Goal: Task Accomplishment & Management: Use online tool/utility

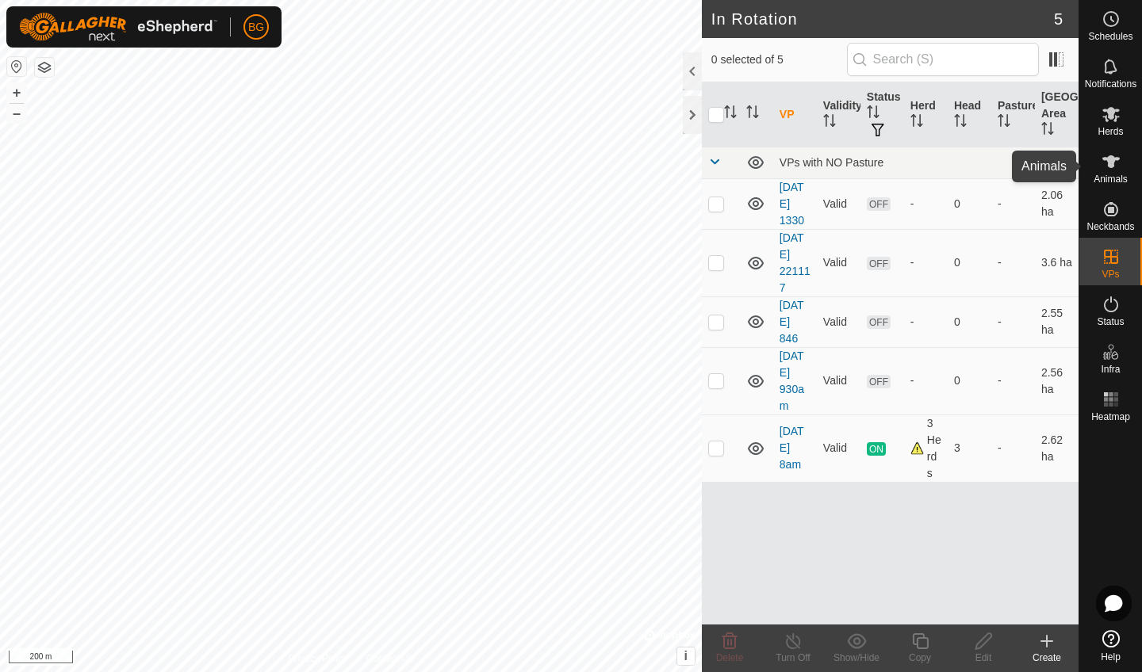
click at [1109, 178] on span "Animals" at bounding box center [1111, 179] width 34 height 10
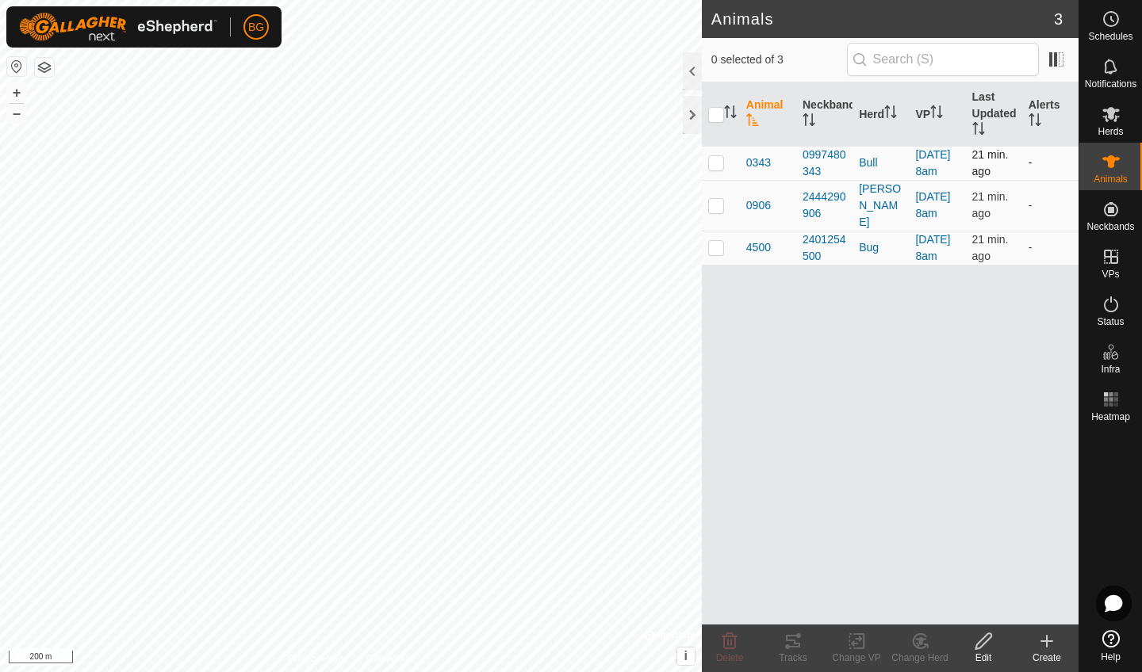
click at [715, 169] on p-checkbox at bounding box center [716, 162] width 16 height 13
checkbox input "true"
click at [797, 645] on icon at bounding box center [793, 641] width 14 height 13
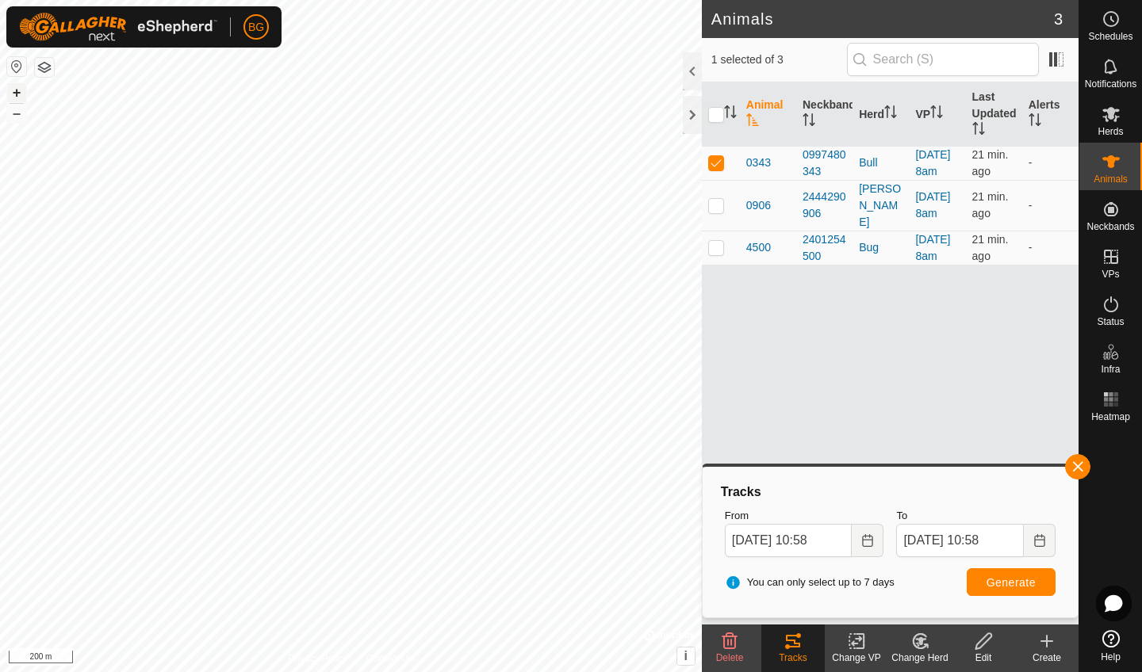
click at [19, 98] on button "+" at bounding box center [16, 92] width 19 height 19
click at [14, 94] on button "+" at bounding box center [16, 92] width 19 height 19
click at [21, 94] on button "+" at bounding box center [16, 92] width 19 height 19
click at [719, 212] on p-checkbox at bounding box center [716, 205] width 16 height 13
checkbox input "true"
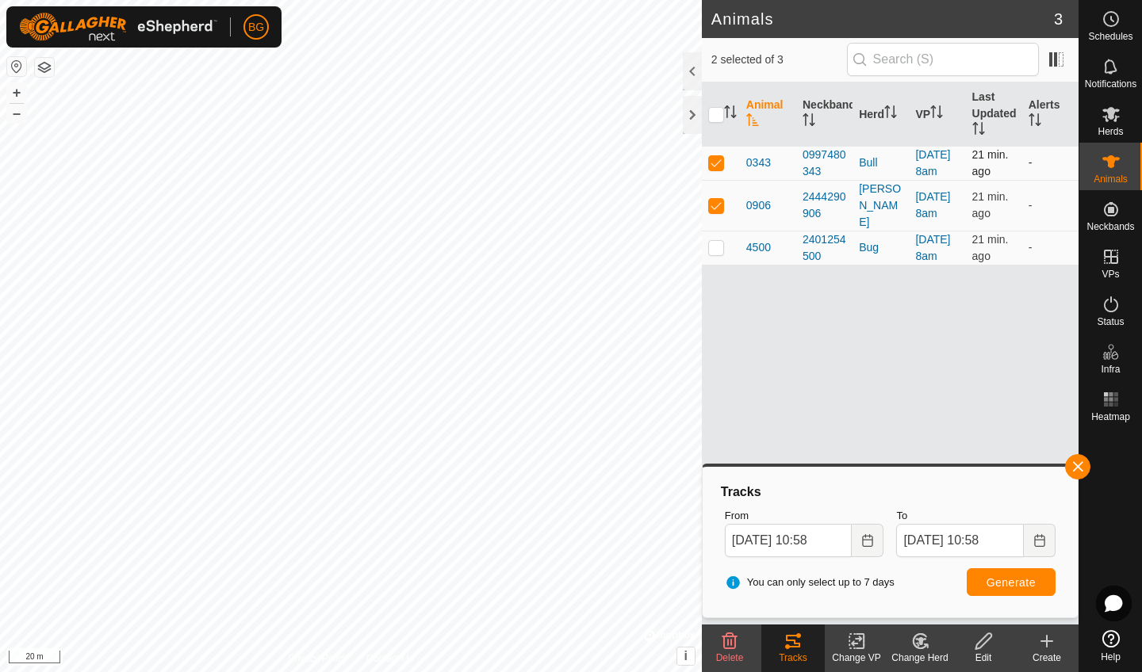
click at [715, 169] on p-checkbox at bounding box center [716, 162] width 16 height 13
checkbox input "false"
click at [1005, 591] on button "Generate" at bounding box center [1011, 583] width 89 height 28
click at [715, 212] on p-checkbox at bounding box center [716, 205] width 16 height 13
checkbox input "false"
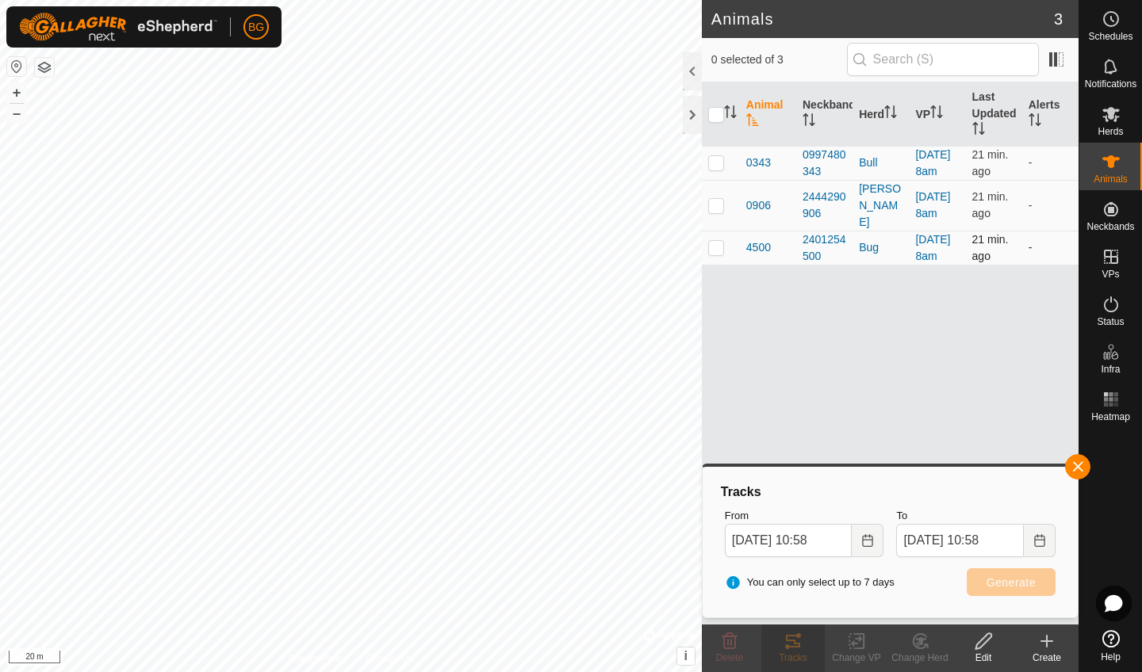
click at [719, 265] on td at bounding box center [721, 248] width 38 height 34
checkbox input "true"
click at [994, 582] on span "Generate" at bounding box center [1011, 583] width 49 height 13
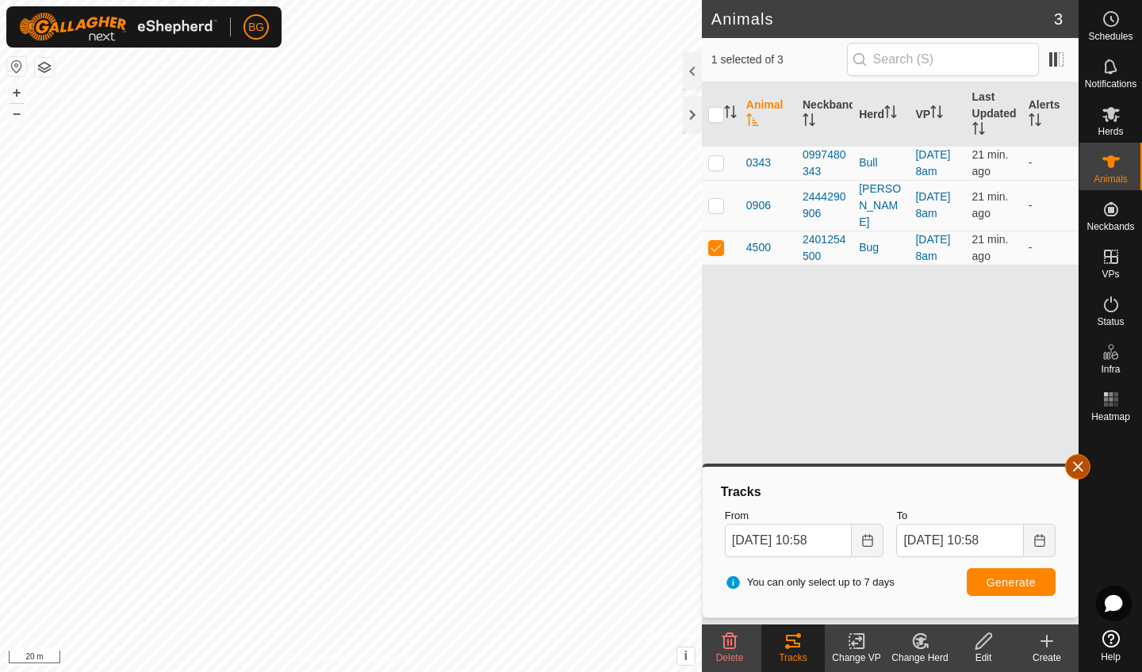
click at [1077, 469] on button "button" at bounding box center [1077, 466] width 25 height 25
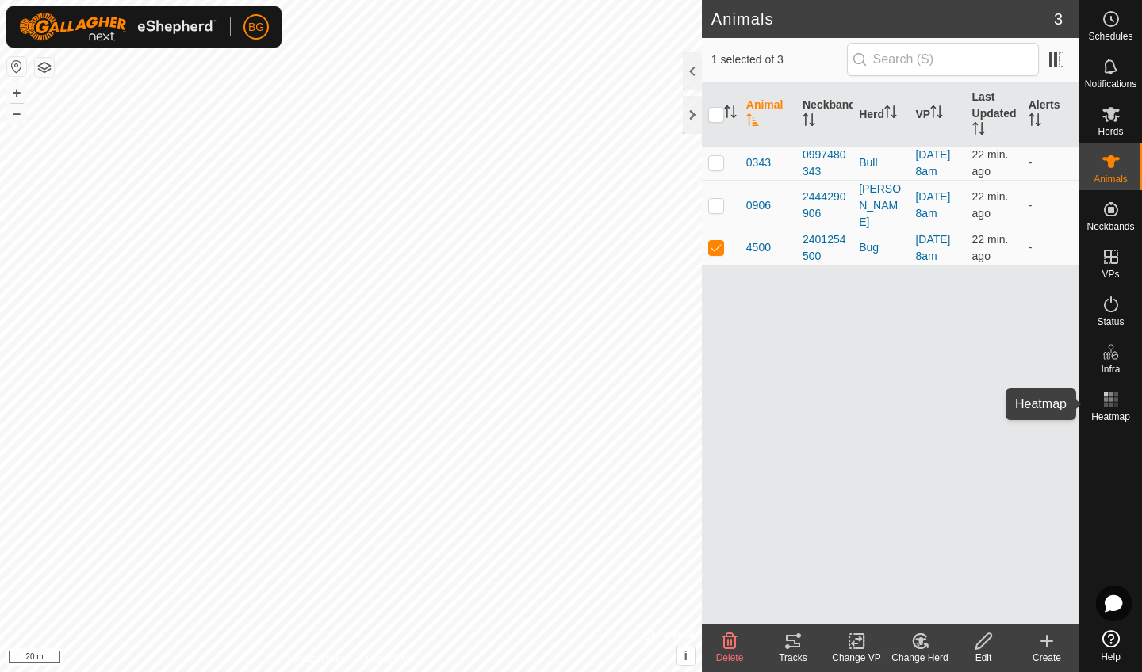
click at [1105, 399] on rect at bounding box center [1106, 399] width 4 height 4
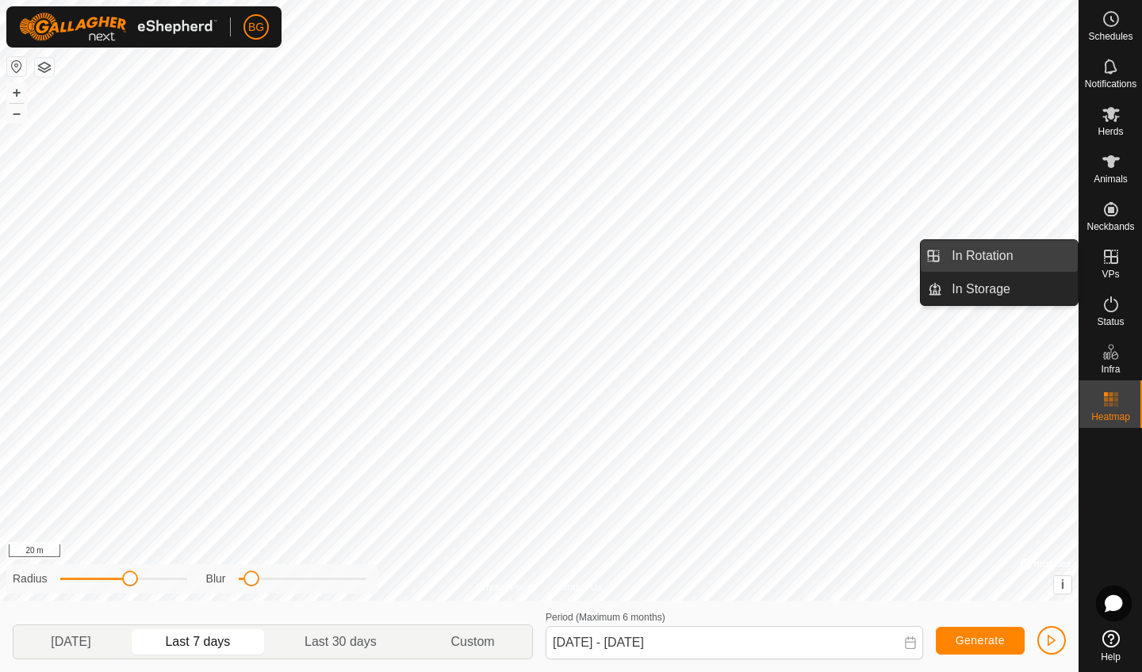
click at [990, 259] on link "In Rotation" at bounding box center [1010, 256] width 136 height 32
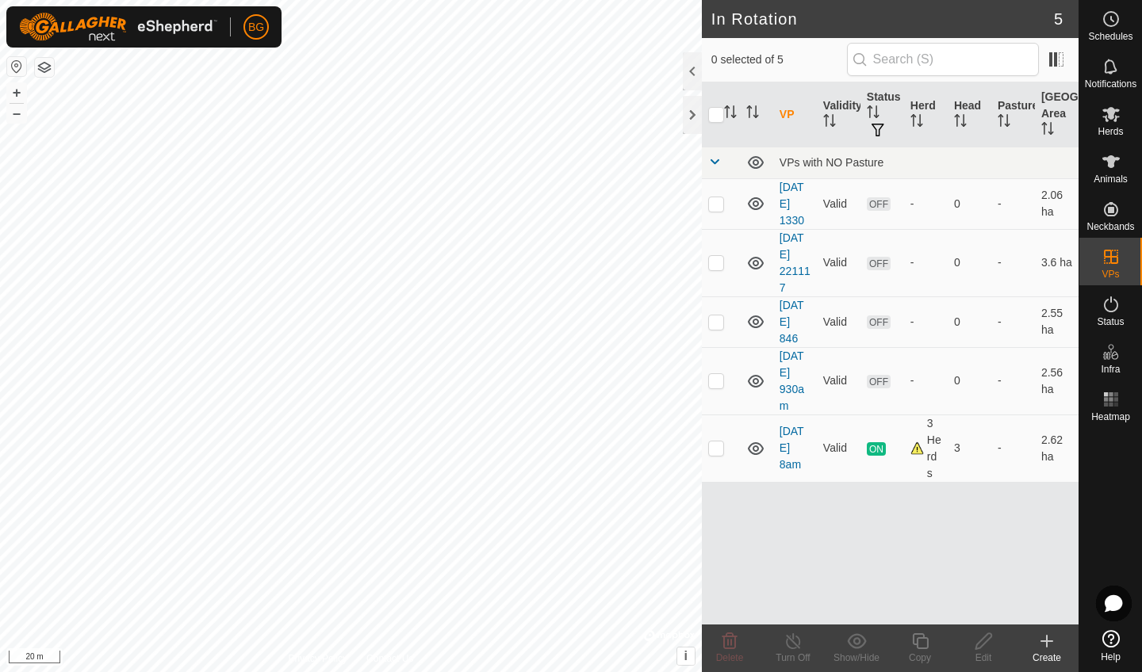
click at [1044, 648] on icon at bounding box center [1046, 641] width 19 height 19
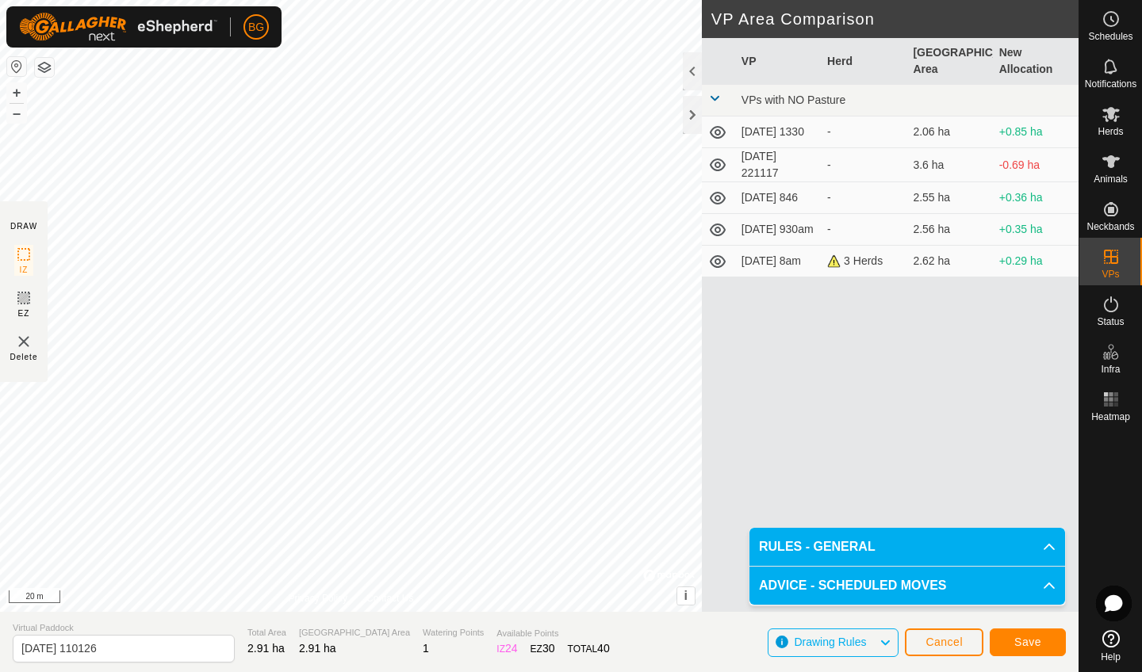
click at [1025, 646] on span "Save" at bounding box center [1027, 642] width 27 height 13
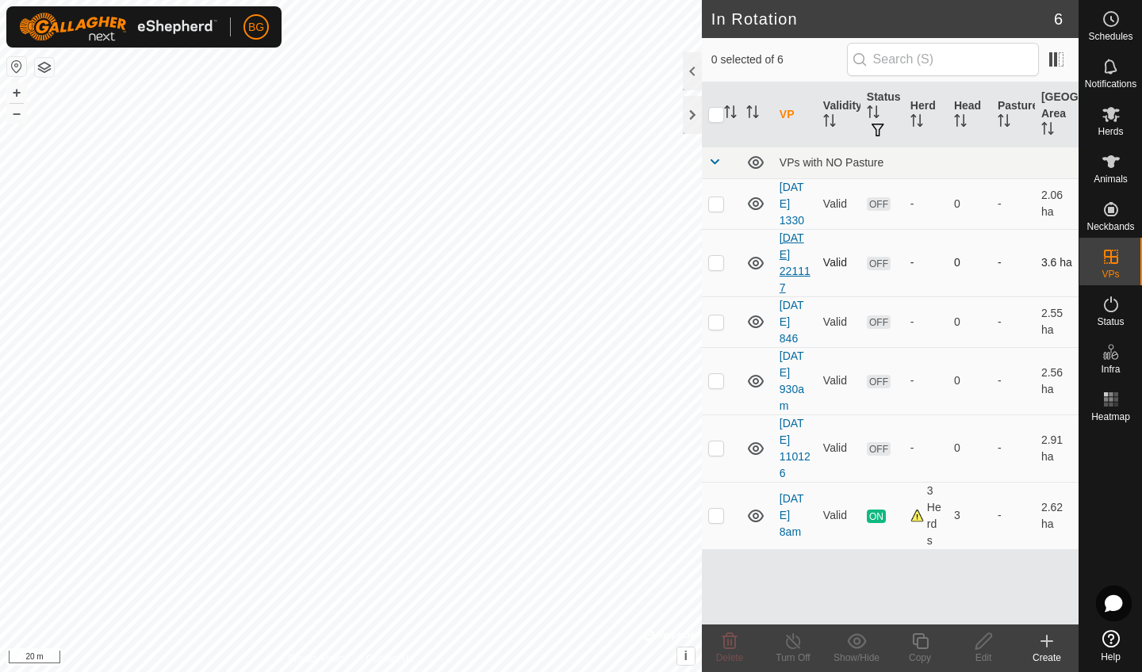
click at [795, 274] on link "[DATE] 221117" at bounding box center [795, 263] width 31 height 63
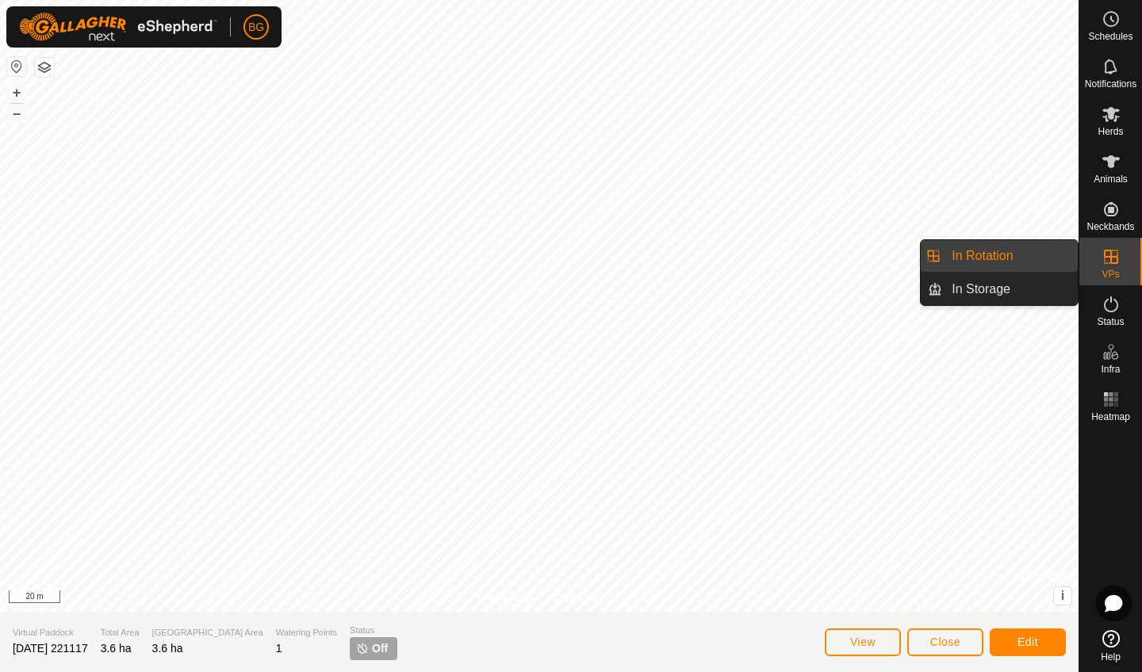
click at [1006, 258] on link "In Rotation" at bounding box center [1010, 256] width 136 height 32
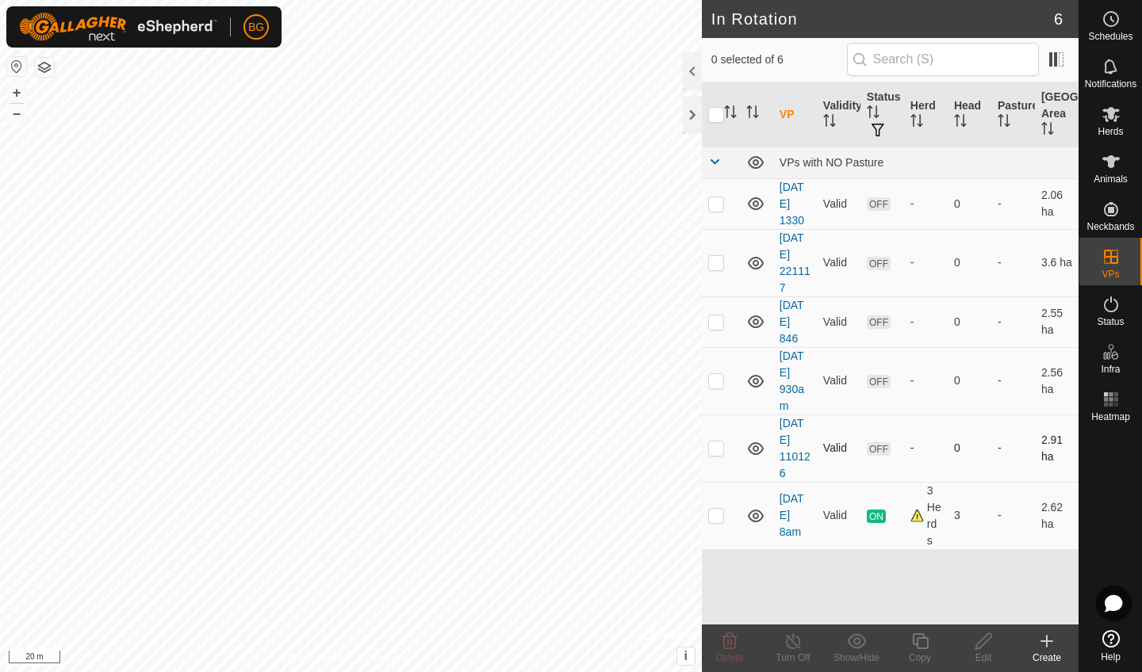
click at [757, 447] on icon at bounding box center [756, 449] width 16 height 13
click at [757, 447] on icon at bounding box center [755, 448] width 19 height 19
click at [757, 447] on icon at bounding box center [756, 449] width 16 height 13
click at [757, 447] on icon at bounding box center [755, 448] width 19 height 19
click at [757, 447] on icon at bounding box center [756, 449] width 16 height 13
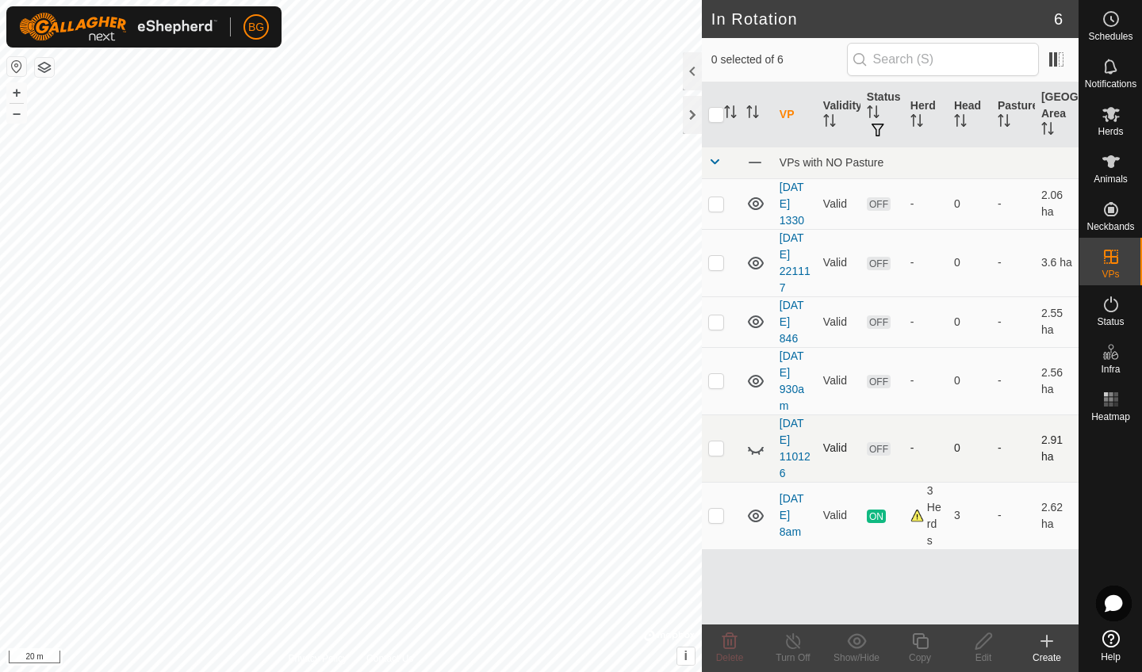
click at [757, 447] on icon at bounding box center [755, 448] width 19 height 19
click at [712, 379] on p-checkbox at bounding box center [716, 380] width 16 height 13
checkbox input "true"
click at [720, 317] on p-checkbox at bounding box center [716, 322] width 16 height 13
checkbox input "true"
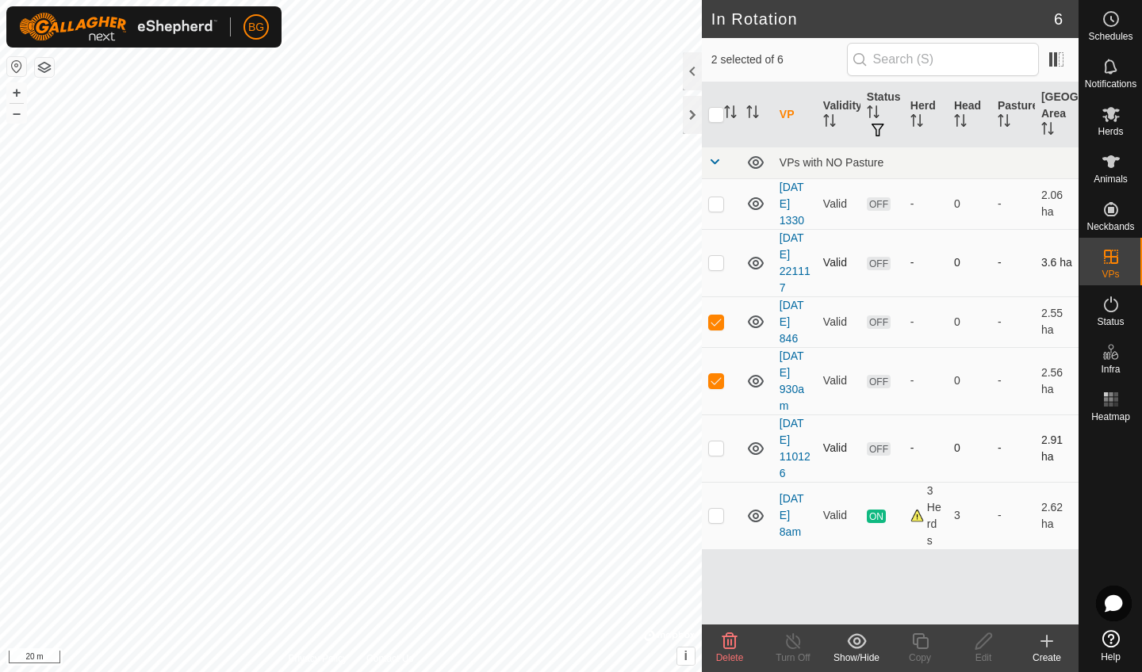
click at [716, 257] on p-checkbox at bounding box center [716, 262] width 16 height 13
checkbox input "true"
click at [715, 205] on p-checkbox at bounding box center [716, 203] width 16 height 13
click at [730, 644] on icon at bounding box center [729, 641] width 19 height 19
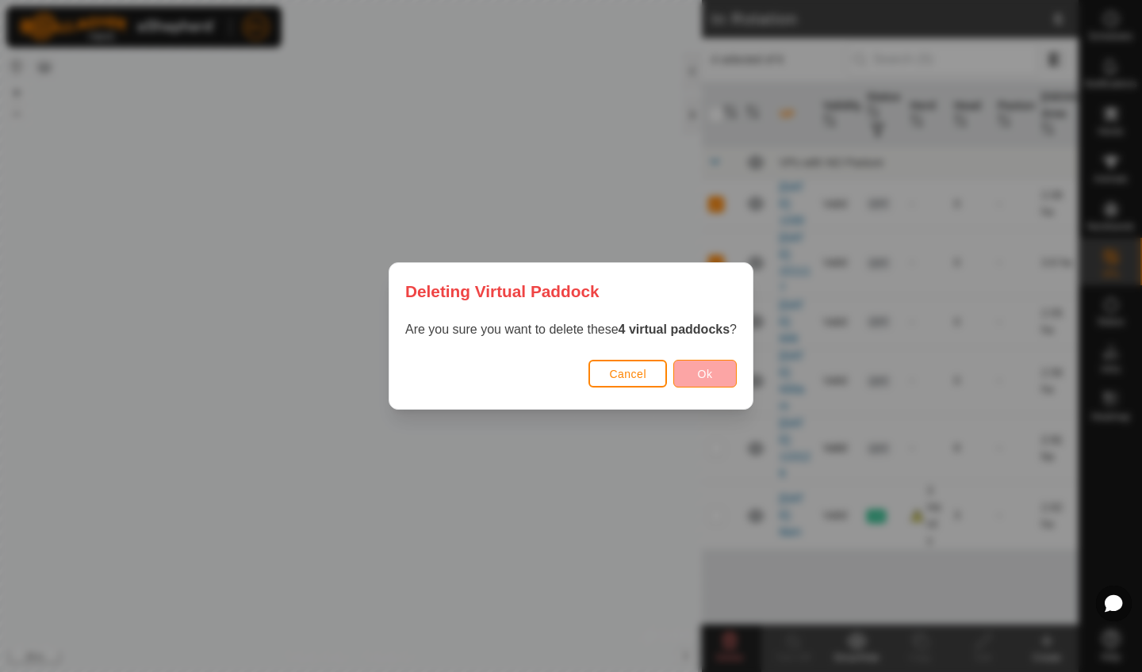
click at [713, 377] on span "Ok" at bounding box center [705, 374] width 15 height 13
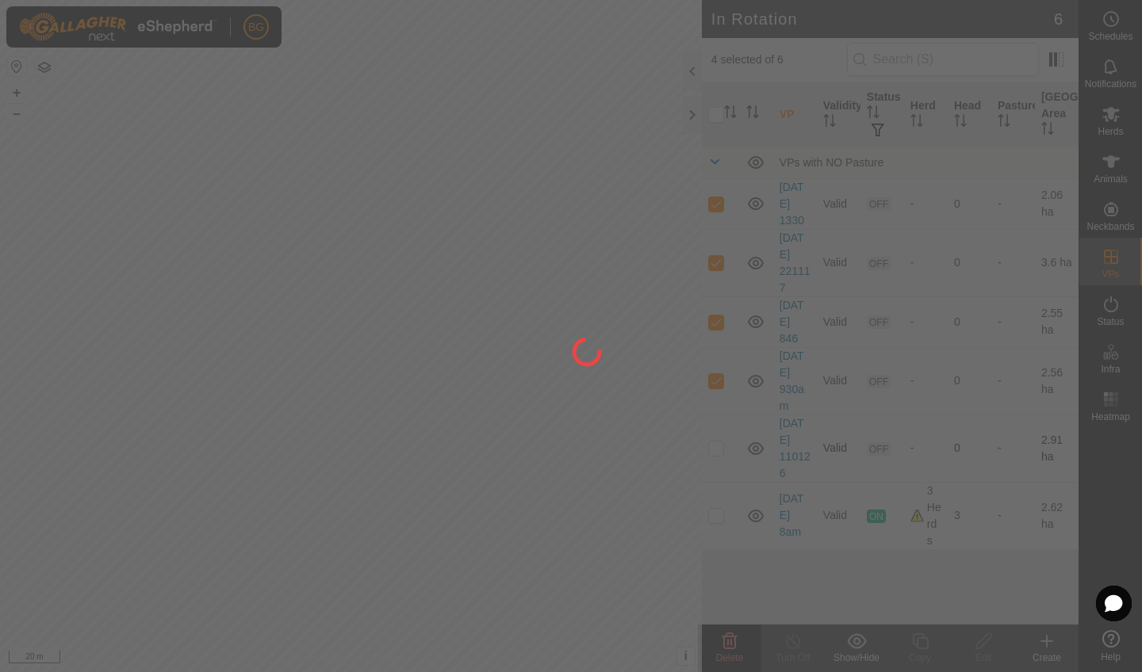
checkbox input "false"
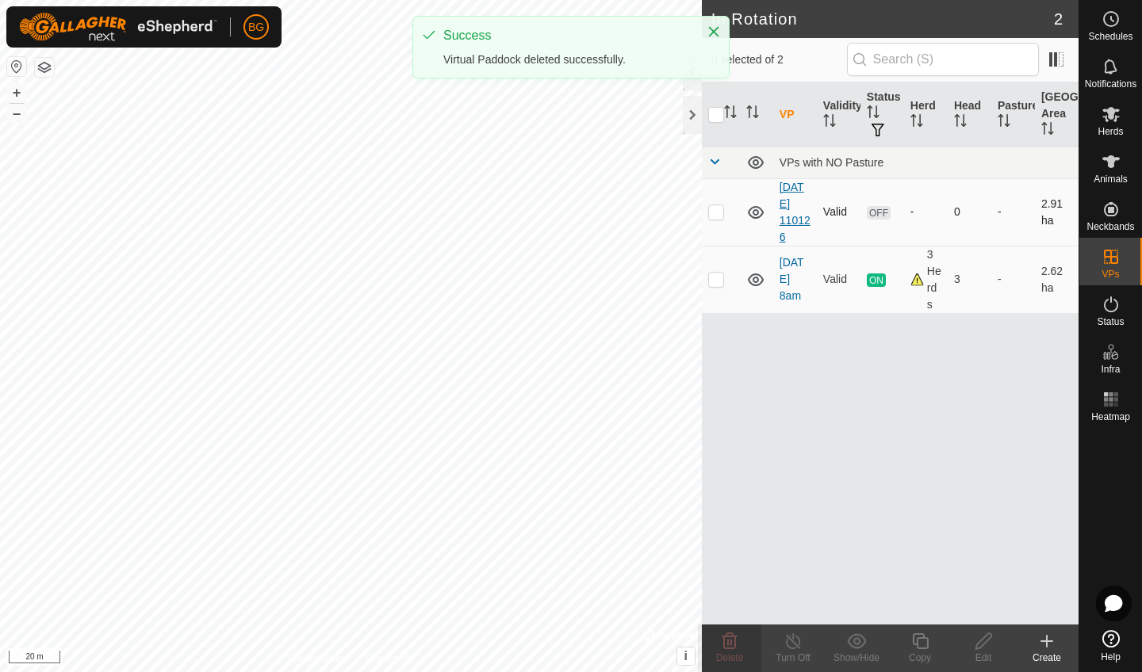
click at [792, 227] on link "[DATE] 110126" at bounding box center [795, 212] width 31 height 63
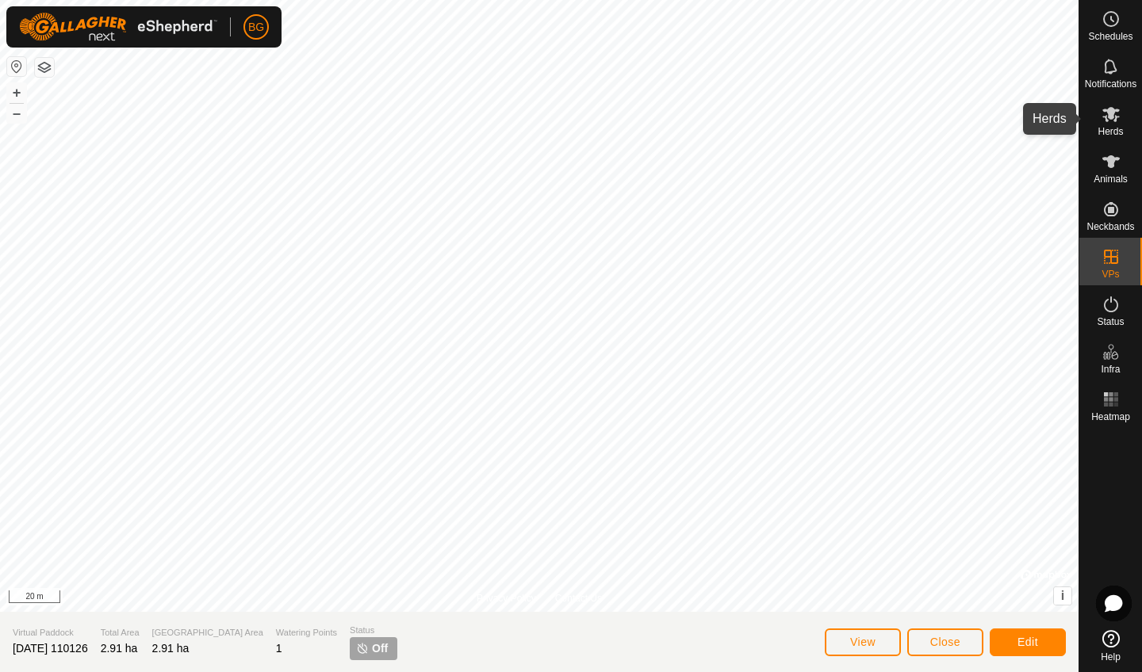
click at [1113, 125] on es-mob-svg-icon at bounding box center [1111, 114] width 29 height 25
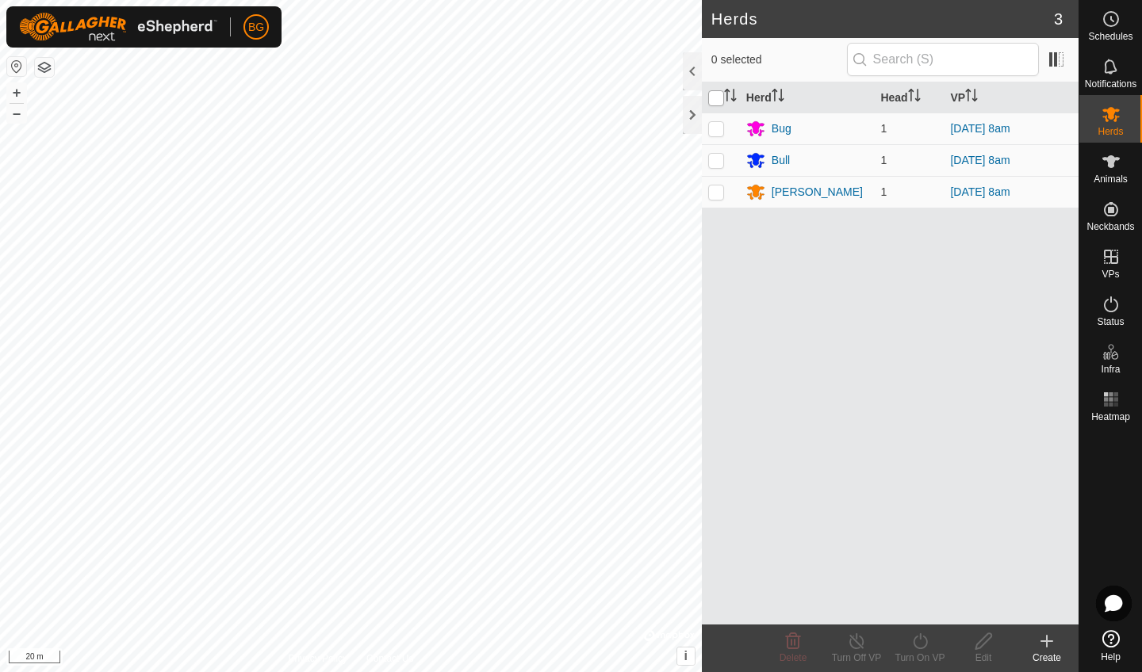
click at [715, 104] on input "checkbox" at bounding box center [716, 98] width 16 height 16
checkbox input "true"
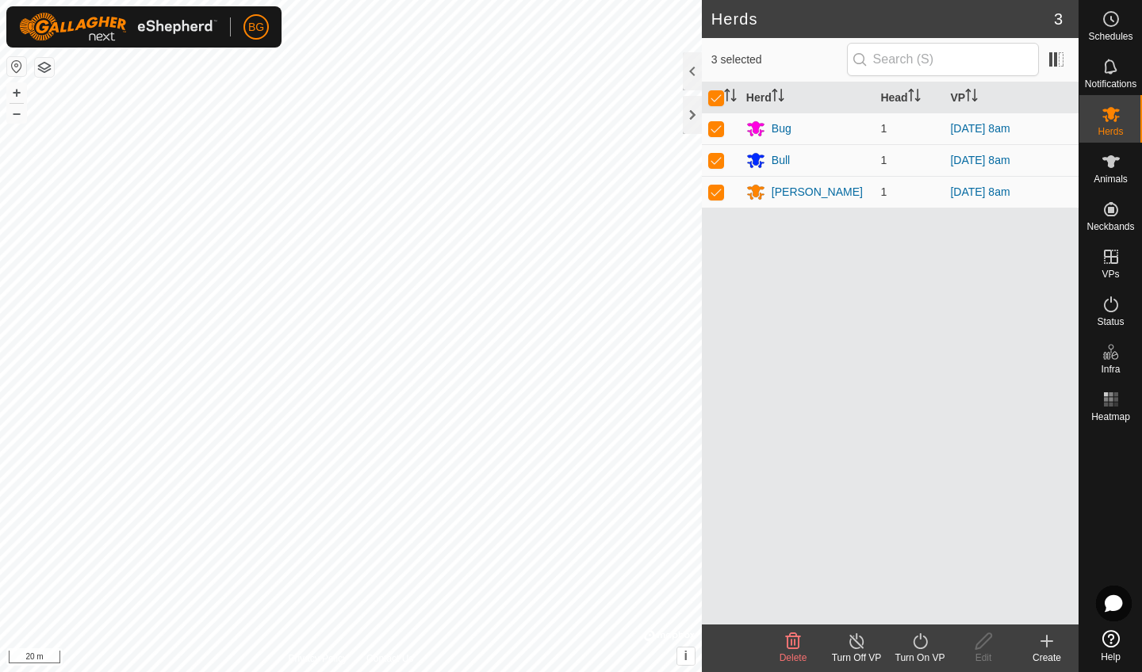
click at [912, 647] on icon at bounding box center [920, 641] width 20 height 19
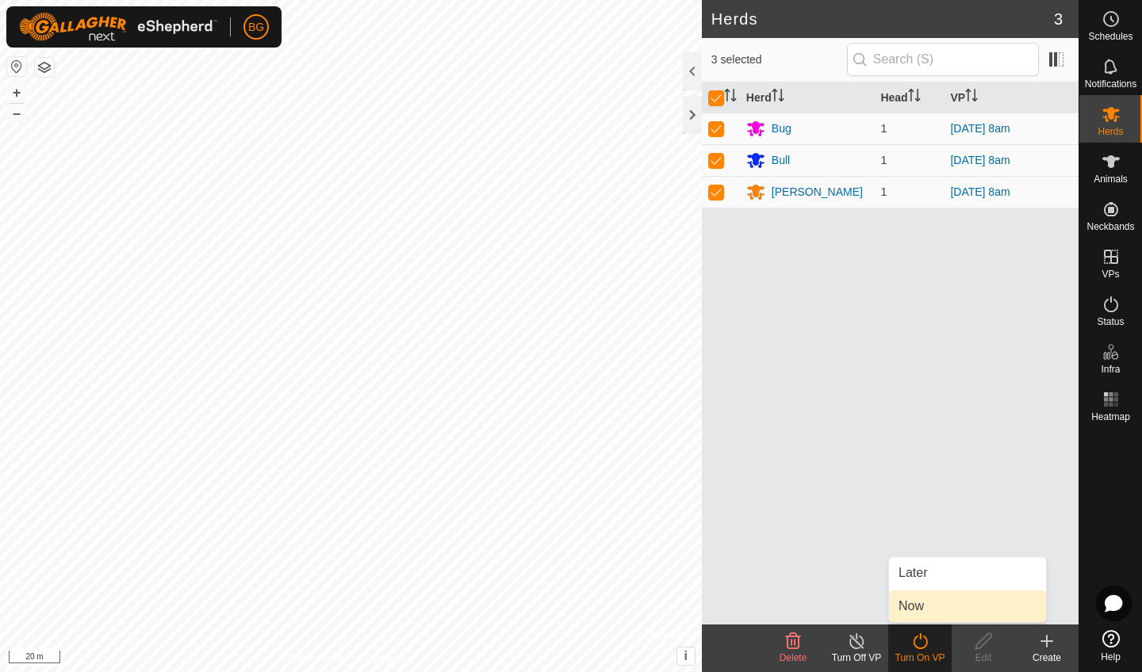
click at [917, 603] on link "Now" at bounding box center [967, 607] width 157 height 32
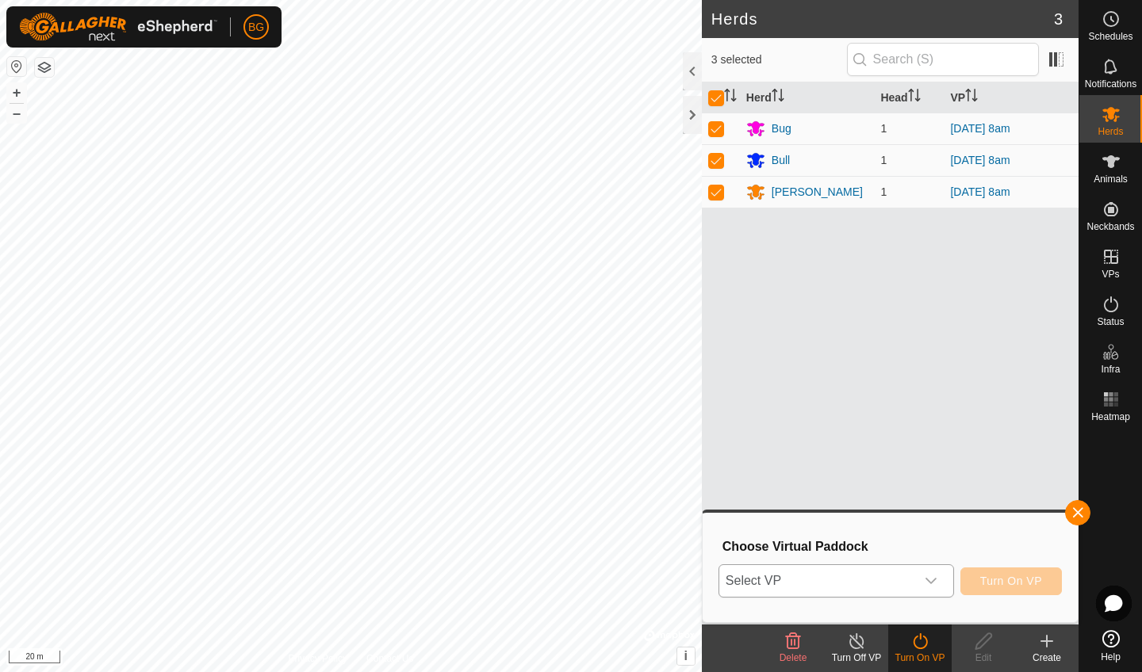
click at [932, 577] on icon "dropdown trigger" at bounding box center [931, 581] width 13 height 13
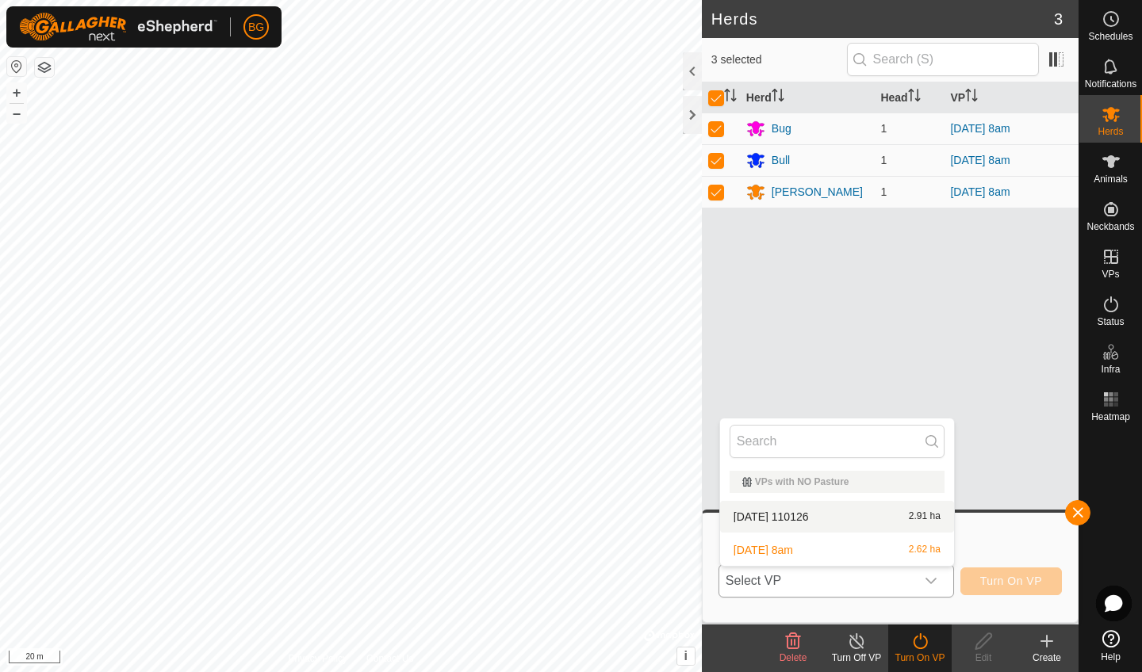
click at [831, 518] on li "[DATE] 110126 2.91 ha" at bounding box center [837, 517] width 234 height 32
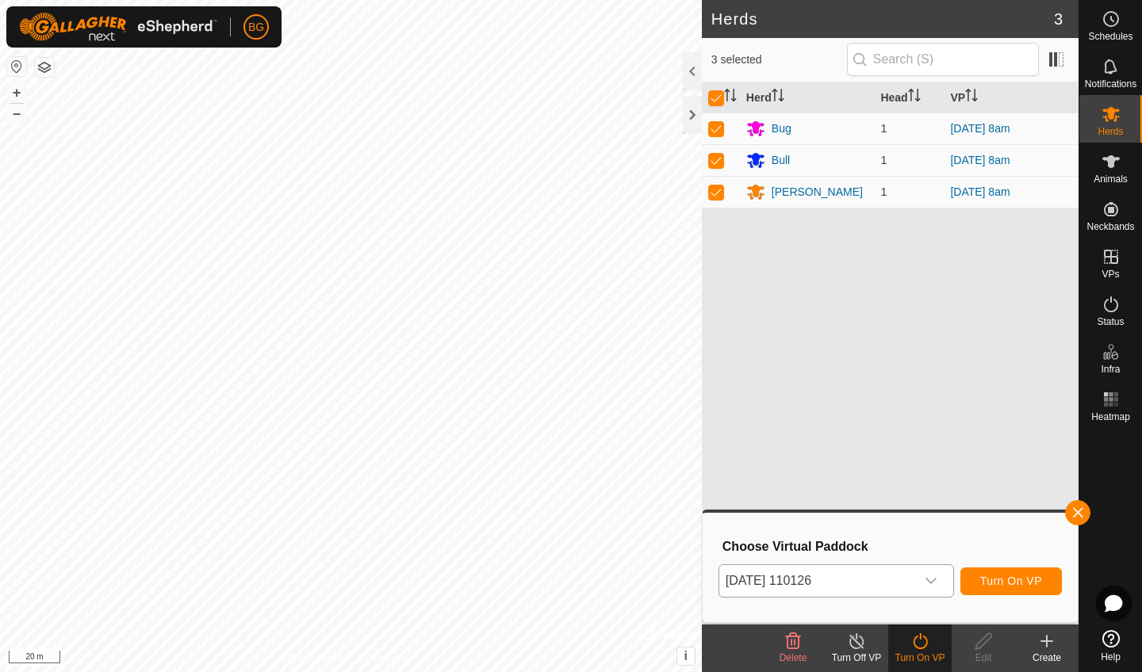
click at [1017, 581] on span "Turn On VP" at bounding box center [1011, 581] width 62 height 13
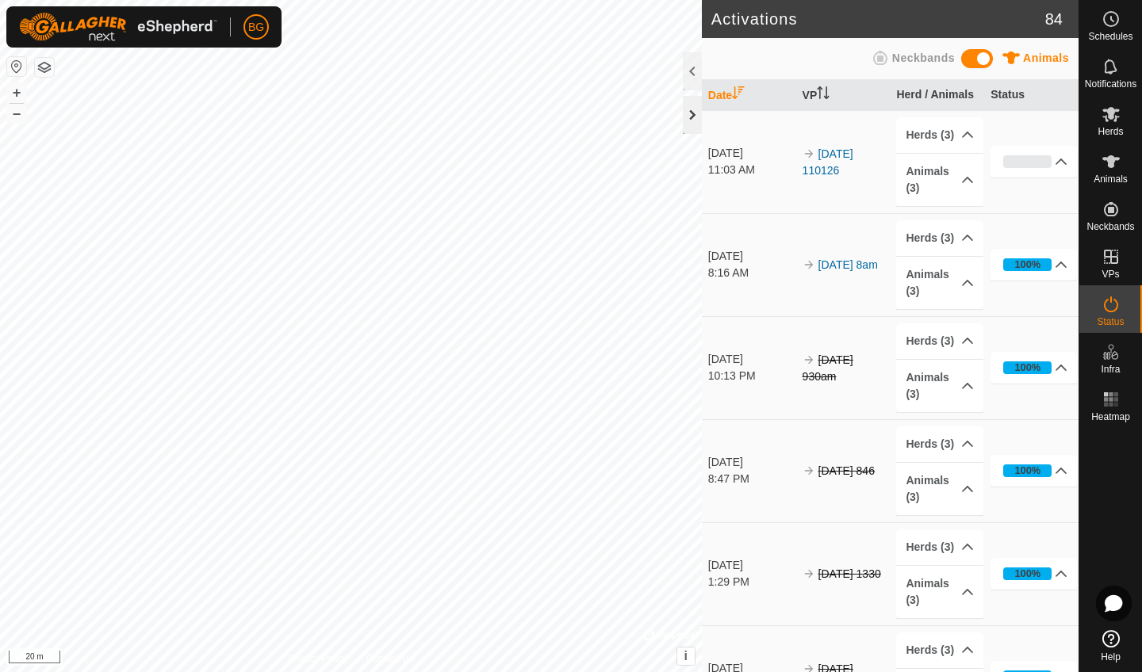
click at [695, 118] on div at bounding box center [692, 115] width 19 height 38
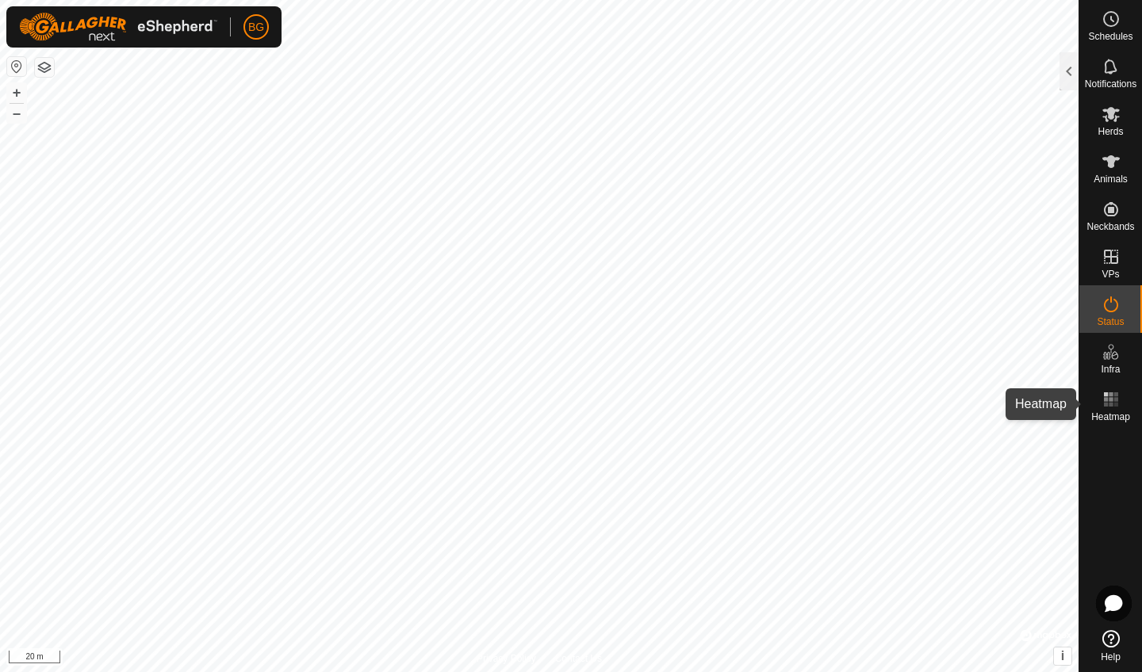
click at [1117, 411] on es-heatmap-svg-icon at bounding box center [1111, 399] width 29 height 25
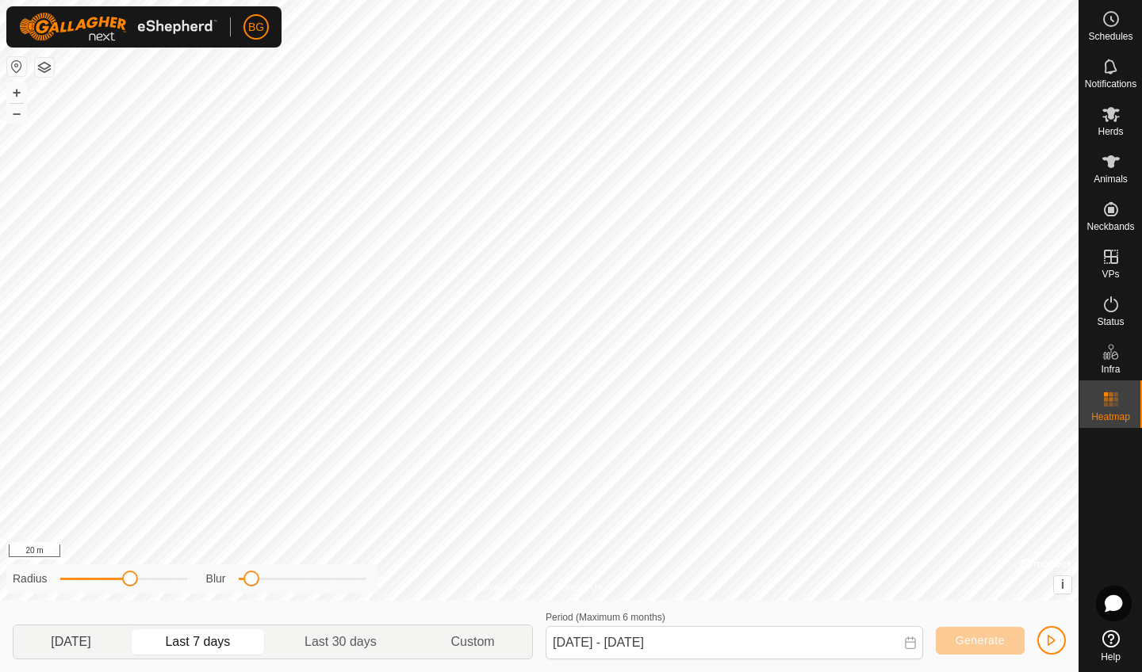
click at [82, 646] on p-togglebutton "[DATE]" at bounding box center [70, 642] width 115 height 33
type input "[DATE] - [DATE]"
click at [1053, 646] on span "button" at bounding box center [1051, 640] width 13 height 13
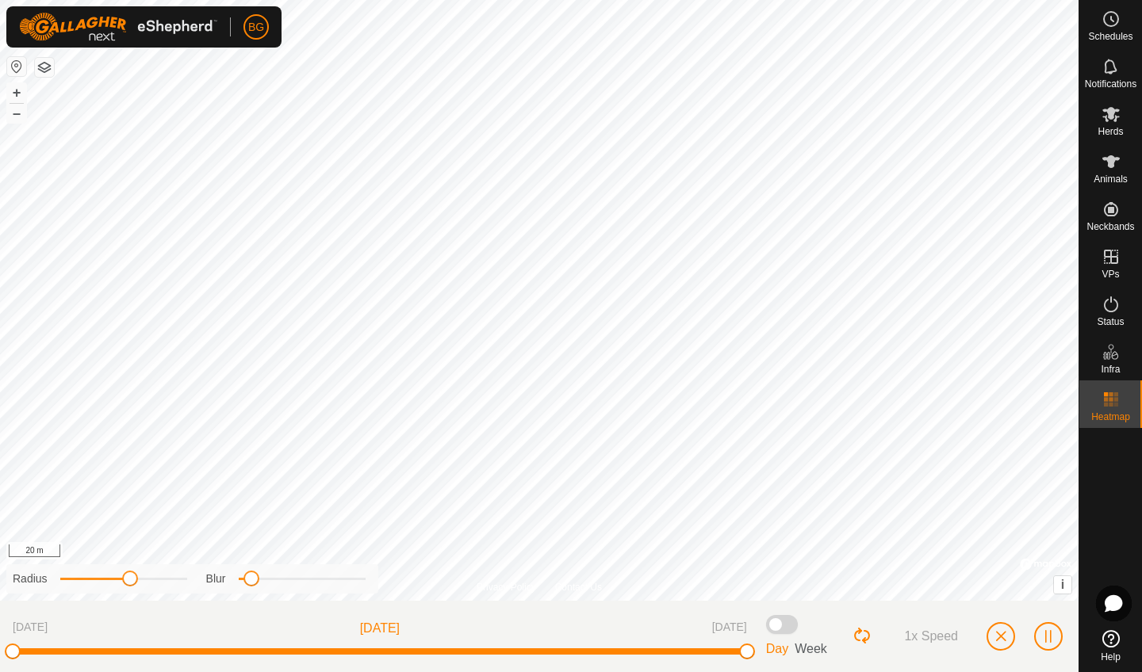
click at [1002, 638] on span "button" at bounding box center [1000, 636] width 13 height 13
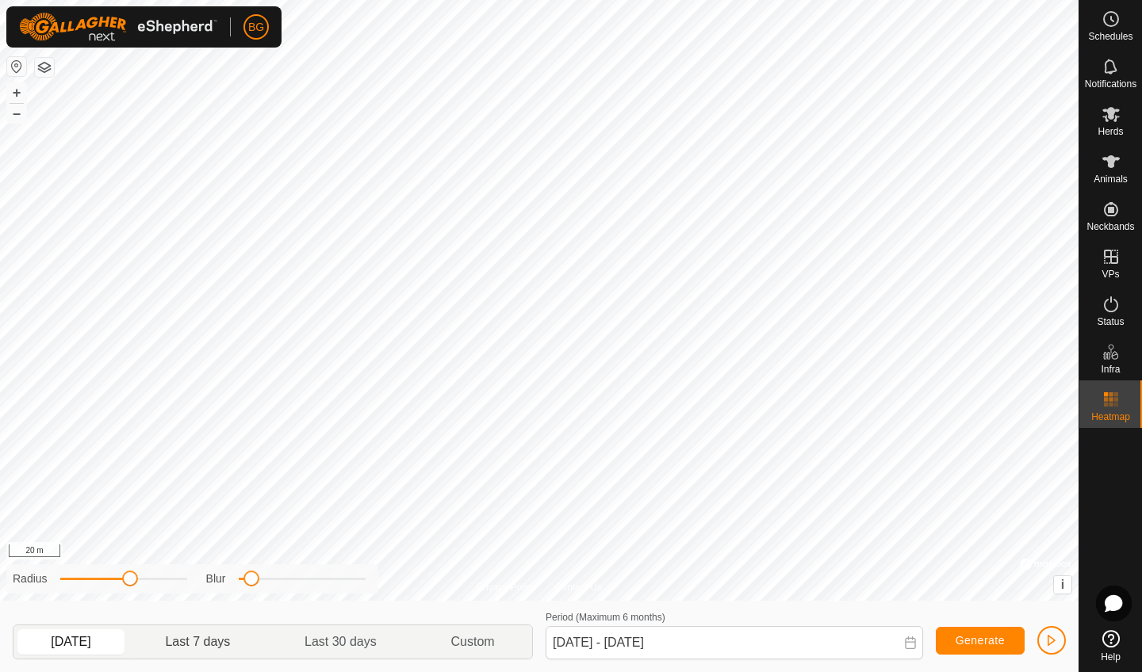
click at [200, 648] on p-togglebutton "Last 7 days" at bounding box center [198, 642] width 140 height 33
type input "[DATE] - [DATE]"
click at [1048, 643] on span "button" at bounding box center [1051, 640] width 13 height 13
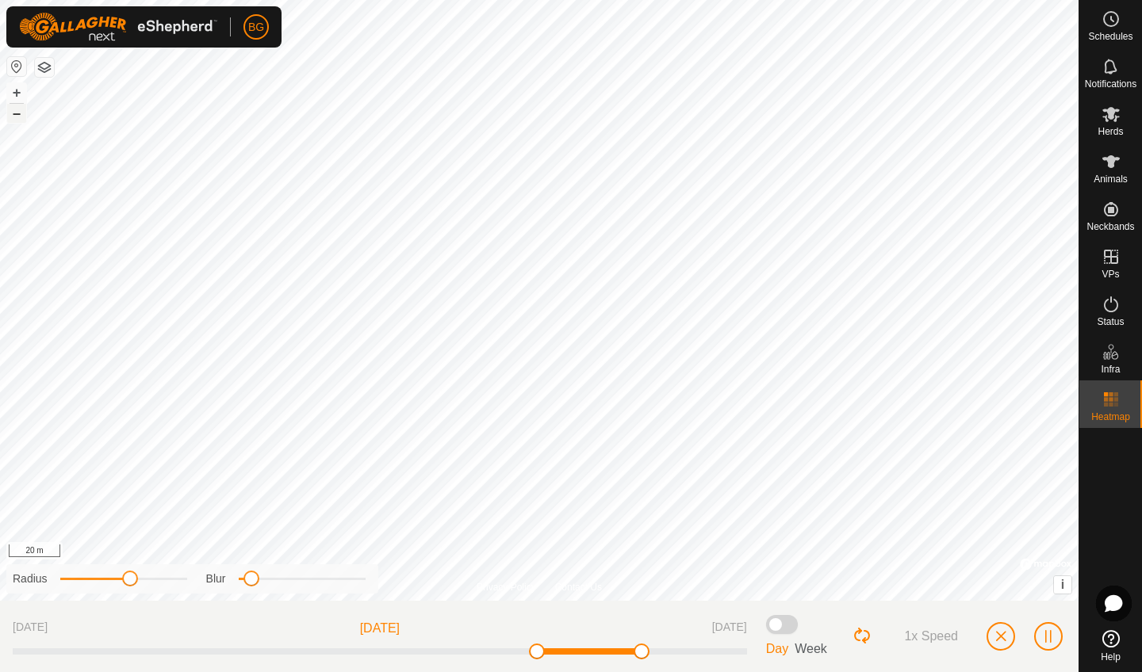
click at [21, 118] on button "–" at bounding box center [16, 113] width 19 height 19
click at [1002, 634] on span "button" at bounding box center [1000, 636] width 13 height 13
